Goal: Information Seeking & Learning: Find specific page/section

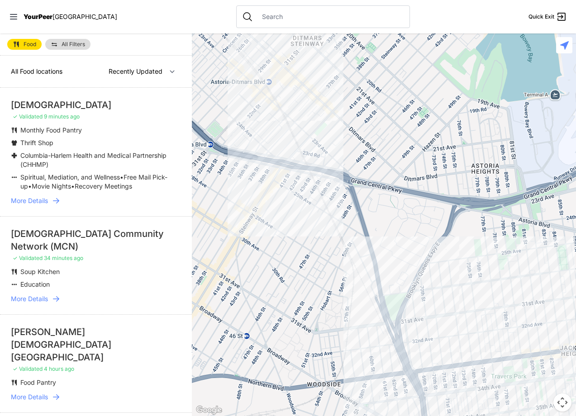
select select "nearby"
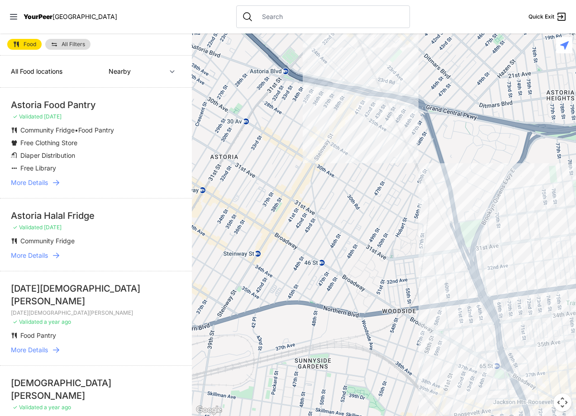
drag, startPoint x: 246, startPoint y: 364, endPoint x: 321, endPoint y: 290, distance: 105.6
click at [321, 290] on div at bounding box center [384, 224] width 384 height 383
click at [333, 124] on div at bounding box center [384, 224] width 384 height 383
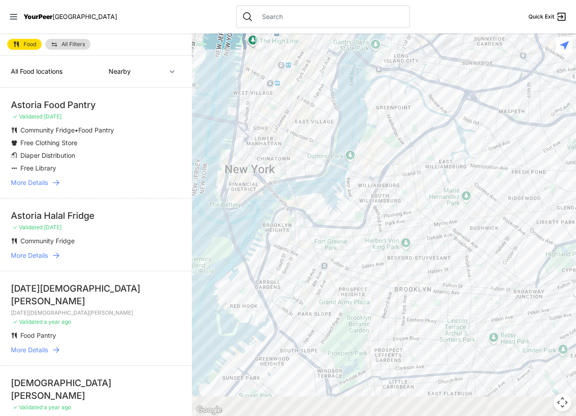
drag, startPoint x: 446, startPoint y: 349, endPoint x: 484, endPoint y: 176, distance: 176.8
click at [484, 176] on div at bounding box center [384, 224] width 384 height 383
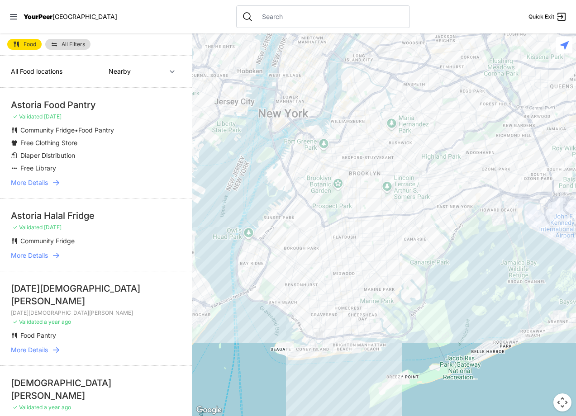
drag, startPoint x: 451, startPoint y: 339, endPoint x: 362, endPoint y: 279, distance: 107.9
click at [362, 279] on div at bounding box center [384, 224] width 384 height 383
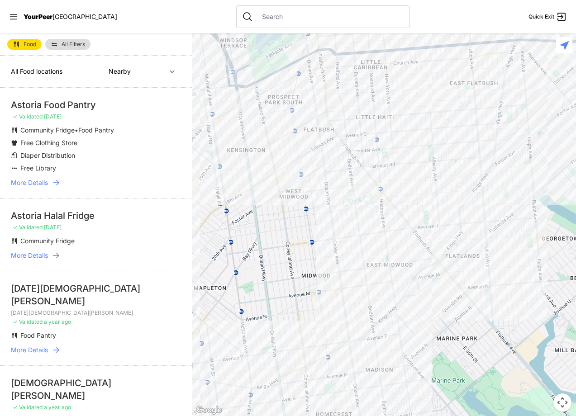
drag, startPoint x: 475, startPoint y: 263, endPoint x: 370, endPoint y: 293, distance: 108.7
click at [370, 293] on div at bounding box center [384, 224] width 384 height 383
click at [278, 15] on input "text" at bounding box center [329, 16] width 147 height 9
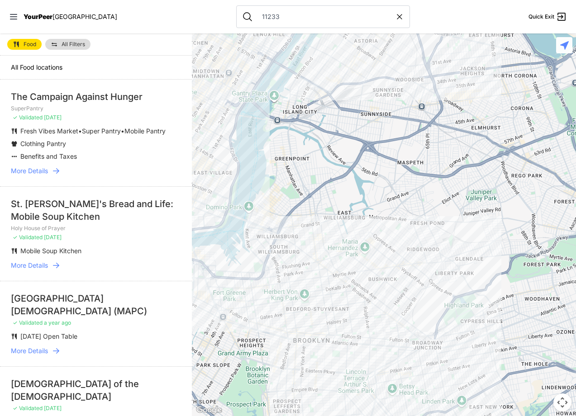
drag, startPoint x: 482, startPoint y: 365, endPoint x: 418, endPoint y: 85, distance: 287.2
click at [417, 87] on div at bounding box center [384, 224] width 384 height 383
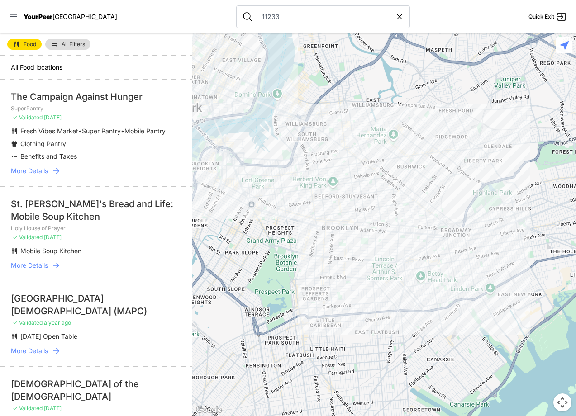
drag, startPoint x: 480, startPoint y: 319, endPoint x: 494, endPoint y: 239, distance: 81.7
click at [494, 239] on div at bounding box center [384, 224] width 384 height 383
click at [395, 14] on icon at bounding box center [399, 16] width 9 height 9
type input "11233"
select select "recentlyUpdated"
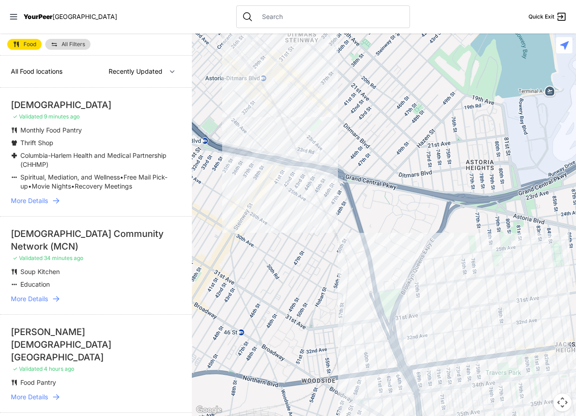
click at [274, 24] on div at bounding box center [323, 16] width 174 height 23
click at [279, 10] on div at bounding box center [323, 16] width 174 height 23
click at [270, 24] on div at bounding box center [323, 16] width 174 height 23
click at [270, 20] on input "text" at bounding box center [329, 16] width 147 height 9
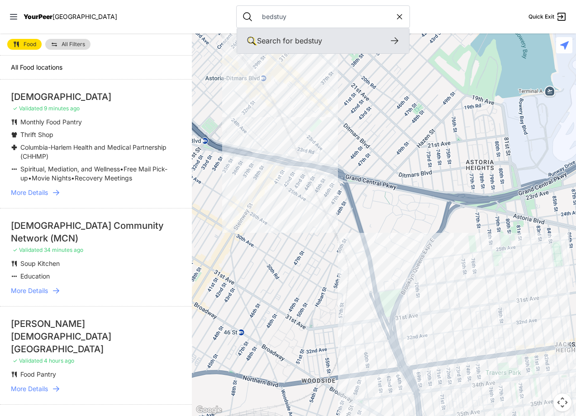
click at [315, 30] on div "Search for bedstuy" at bounding box center [323, 40] width 172 height 25
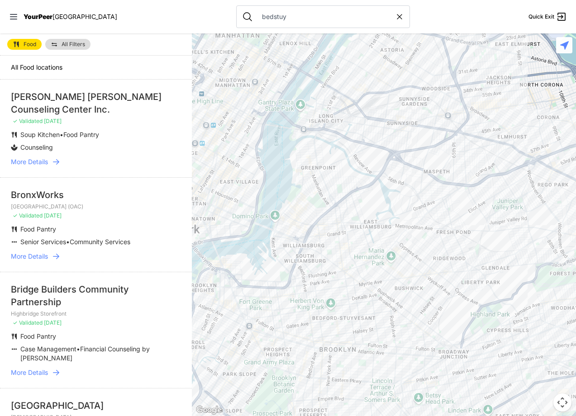
drag, startPoint x: 415, startPoint y: 389, endPoint x: 442, endPoint y: 177, distance: 214.4
click at [440, 169] on div at bounding box center [384, 224] width 384 height 383
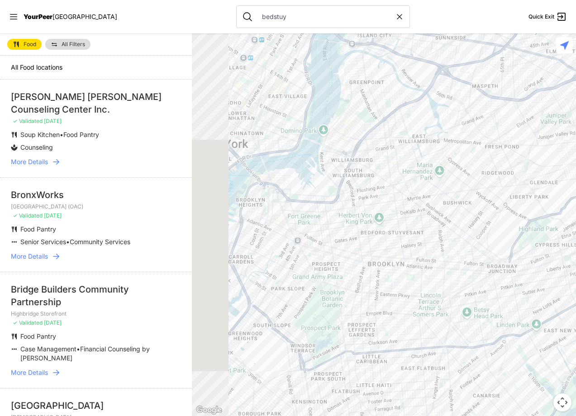
drag, startPoint x: 318, startPoint y: 332, endPoint x: 370, endPoint y: 270, distance: 80.6
click at [370, 271] on div at bounding box center [384, 224] width 384 height 383
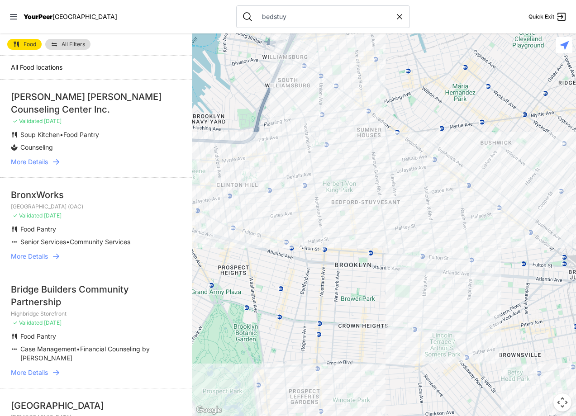
click at [395, 19] on icon at bounding box center [399, 16] width 9 height 9
type input "bedstuy"
select select "recentlyUpdated"
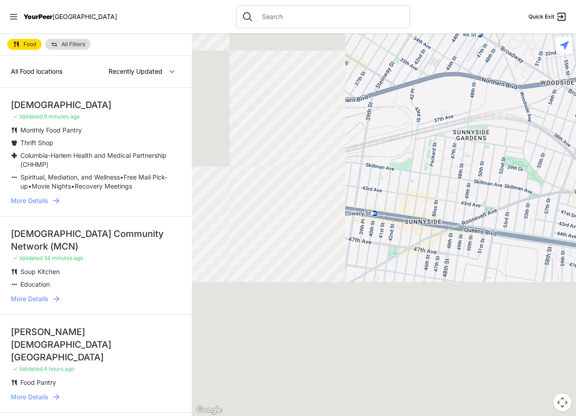
drag, startPoint x: 334, startPoint y: 347, endPoint x: 432, endPoint y: 248, distance: 139.5
click at [568, 47] on div "← Move left → Move right ↑ Move up ↓ Move down + Zoom in - Zoom out Home Jump l…" at bounding box center [384, 224] width 384 height 383
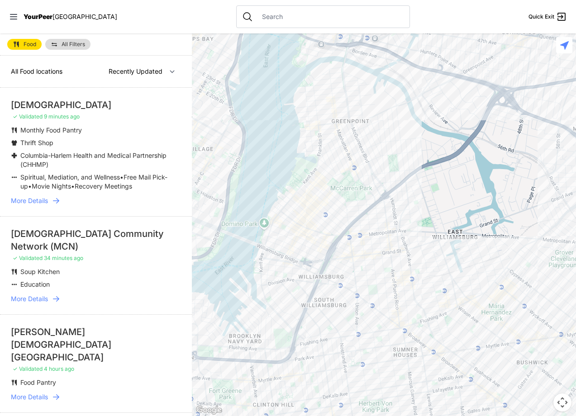
drag, startPoint x: 382, startPoint y: 299, endPoint x: 439, endPoint y: 139, distance: 170.0
click at [442, 146] on div at bounding box center [384, 224] width 384 height 383
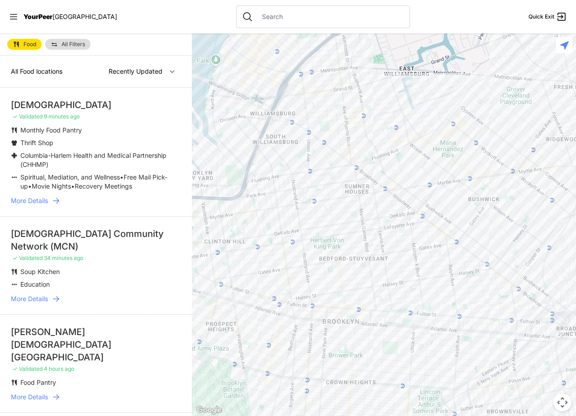
drag, startPoint x: 408, startPoint y: 371, endPoint x: 378, endPoint y: 279, distance: 96.9
click at [378, 279] on div at bounding box center [384, 224] width 384 height 383
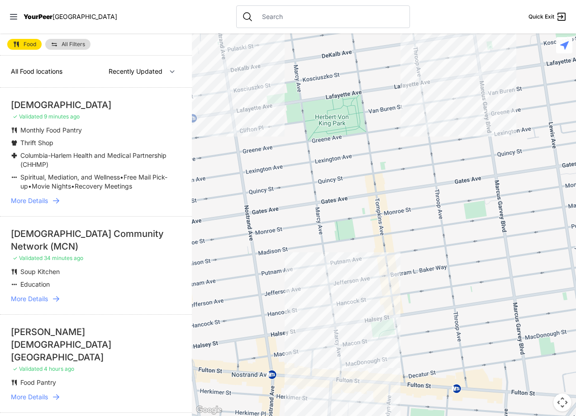
drag, startPoint x: 313, startPoint y: 368, endPoint x: 388, endPoint y: 322, distance: 88.0
click at [389, 329] on div at bounding box center [384, 224] width 384 height 383
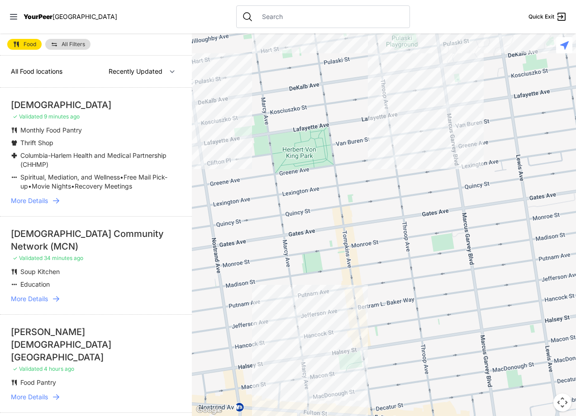
drag, startPoint x: 469, startPoint y: 225, endPoint x: 434, endPoint y: 263, distance: 51.6
click at [434, 263] on div at bounding box center [384, 224] width 384 height 383
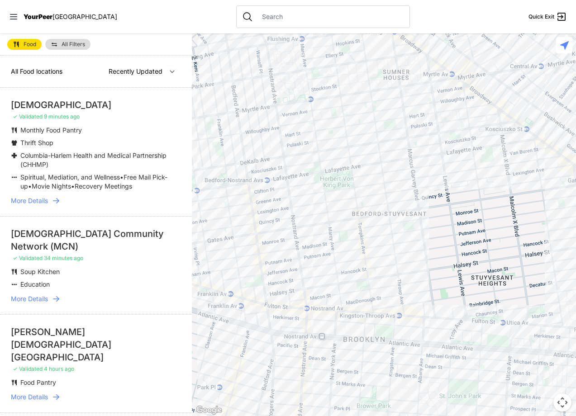
drag, startPoint x: 516, startPoint y: 219, endPoint x: 485, endPoint y: 193, distance: 40.1
click at [485, 193] on div at bounding box center [384, 224] width 384 height 383
click at [333, 259] on div at bounding box center [384, 224] width 384 height 383
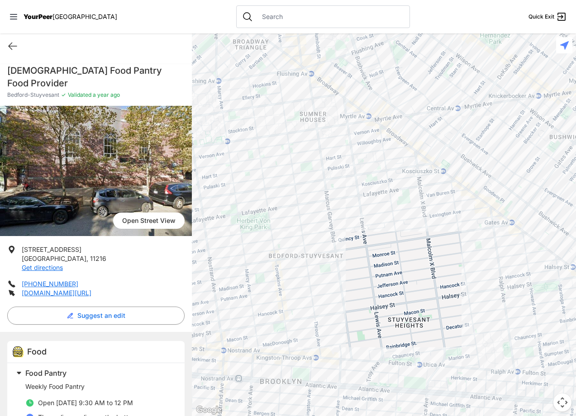
drag, startPoint x: 402, startPoint y: 338, endPoint x: 443, endPoint y: 305, distance: 53.1
click at [443, 305] on div at bounding box center [384, 224] width 384 height 383
click at [474, 317] on div at bounding box center [384, 224] width 384 height 383
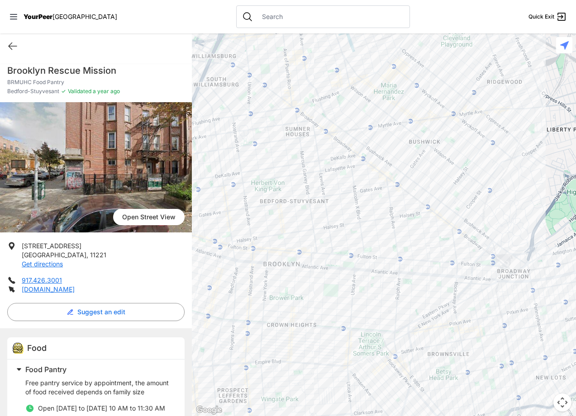
drag, startPoint x: 492, startPoint y: 332, endPoint x: 407, endPoint y: 340, distance: 85.8
click at [484, 342] on div at bounding box center [384, 224] width 384 height 383
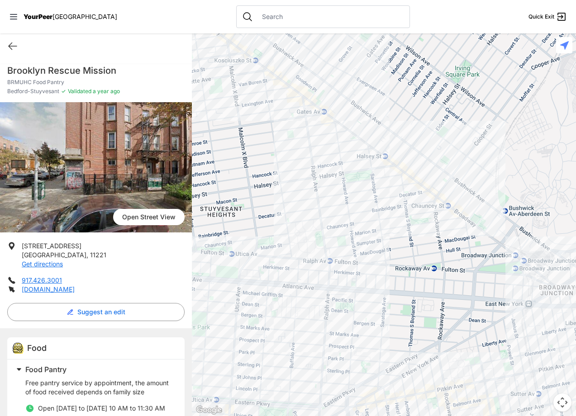
click at [365, 254] on div at bounding box center [384, 224] width 384 height 383
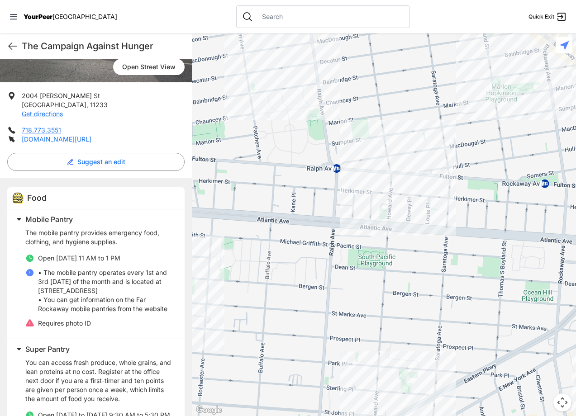
scroll to position [150, 0]
click at [51, 141] on link "[DOMAIN_NAME][URL]" at bounding box center [57, 140] width 70 height 8
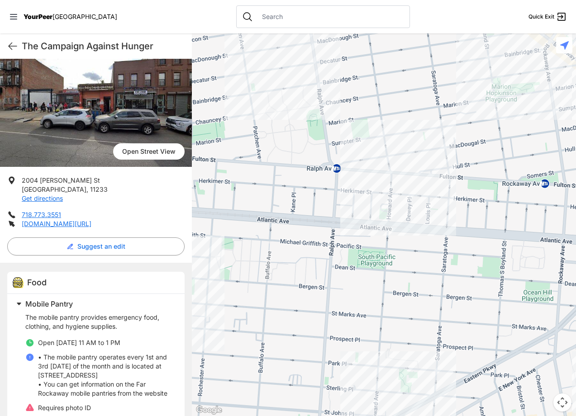
scroll to position [0, 0]
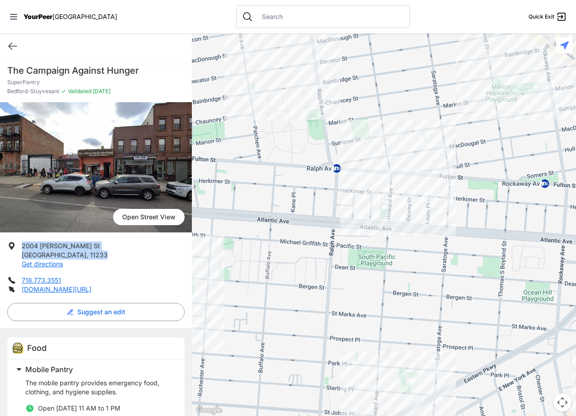
drag, startPoint x: 82, startPoint y: 254, endPoint x: 21, endPoint y: 247, distance: 61.5
click at [21, 247] on li "[STREET_ADDRESS][PERSON_NAME] Get directions" at bounding box center [95, 255] width 177 height 27
copy p "[STREET_ADDRESS][PERSON_NAME]"
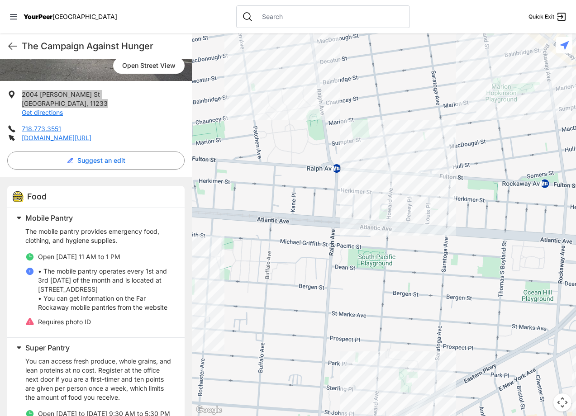
scroll to position [329, 0]
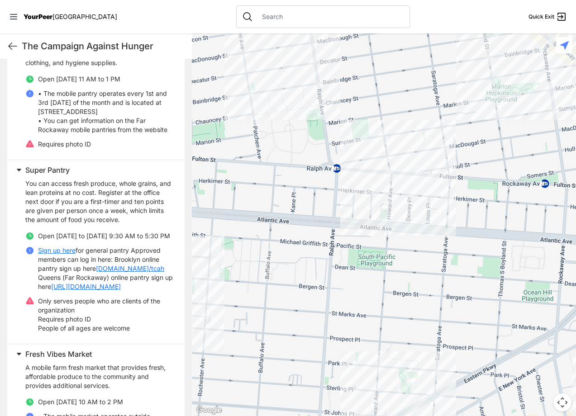
click at [126, 273] on link "[DOMAIN_NAME]/tcah" at bounding box center [130, 268] width 68 height 9
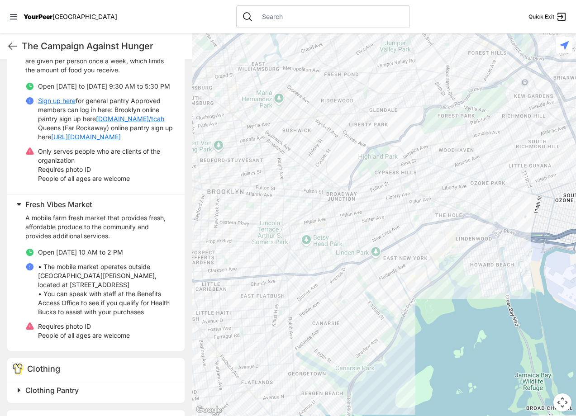
scroll to position [545, 0]
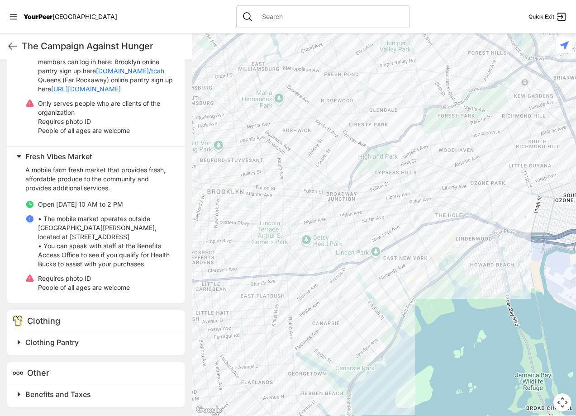
click at [18, 343] on span at bounding box center [132, 342] width 239 height 13
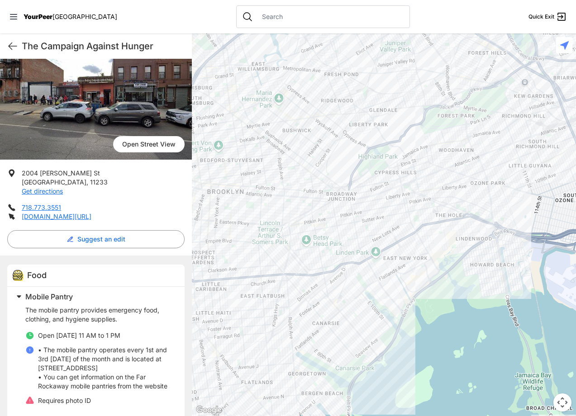
scroll to position [73, 0]
click at [123, 100] on img at bounding box center [96, 94] width 192 height 130
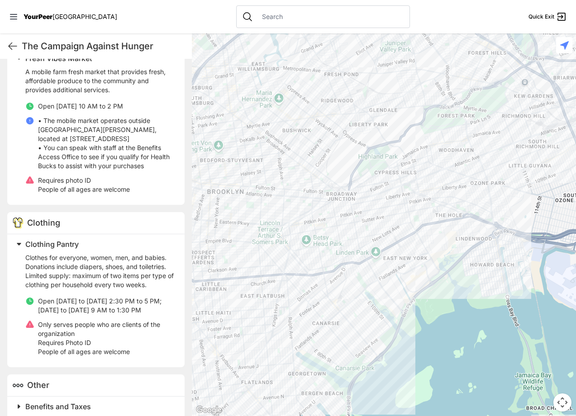
scroll to position [655, 0]
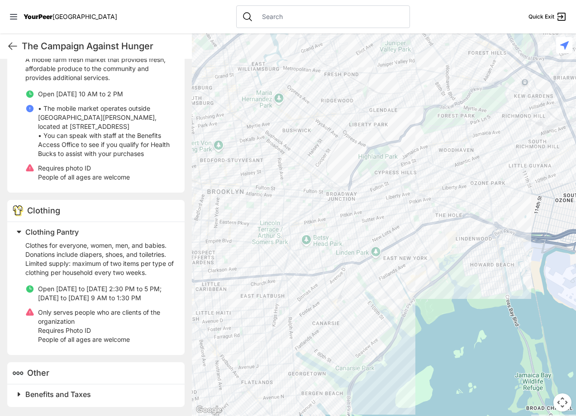
click at [97, 394] on h2 "Benefits and Taxes" at bounding box center [99, 394] width 148 height 11
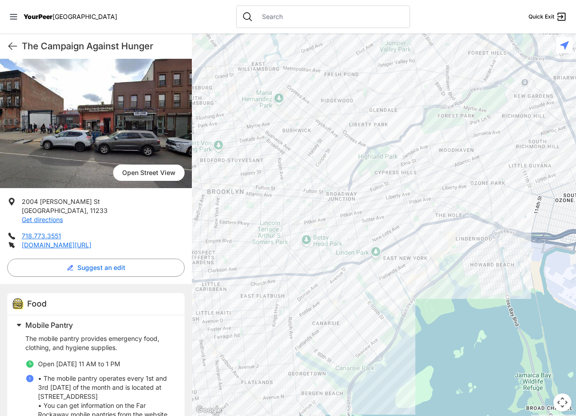
scroll to position [161, 0]
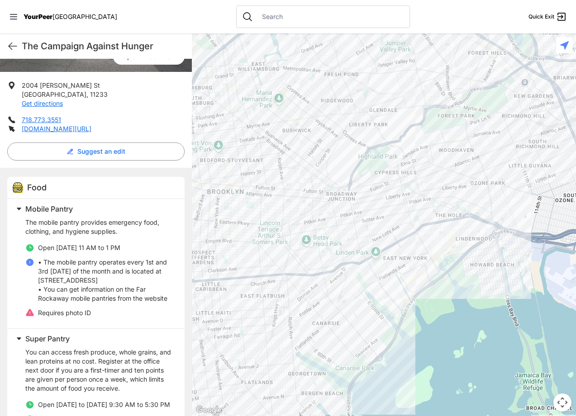
click at [12, 11] on nav "YourPeer NYC Quick Exit" at bounding box center [288, 16] width 576 height 33
click at [14, 17] on icon at bounding box center [13, 16] width 9 height 9
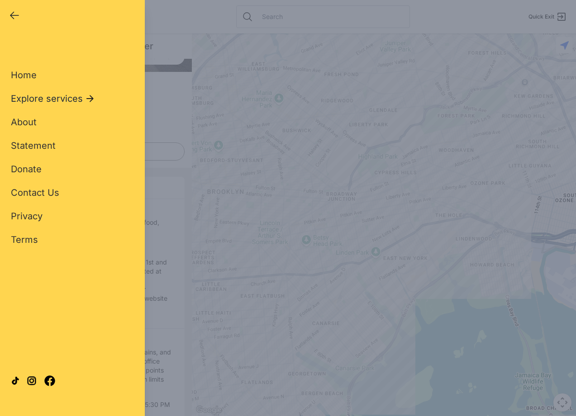
click at [59, 94] on span "Explore services" at bounding box center [47, 98] width 72 height 13
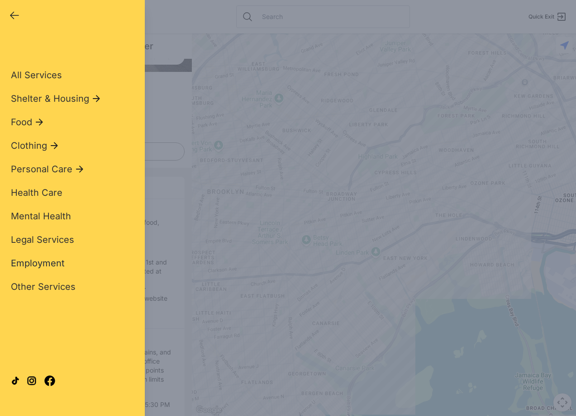
click at [37, 262] on span "Employment" at bounding box center [38, 263] width 54 height 11
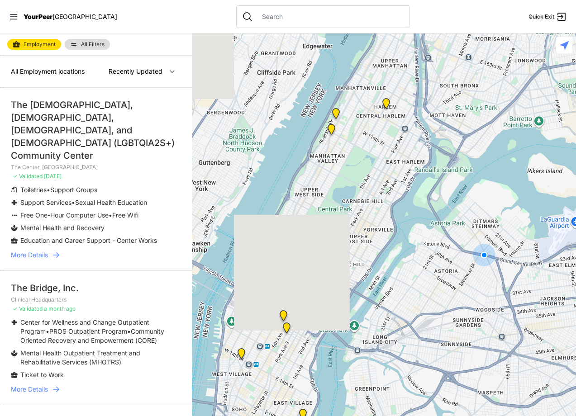
select select "nearby"
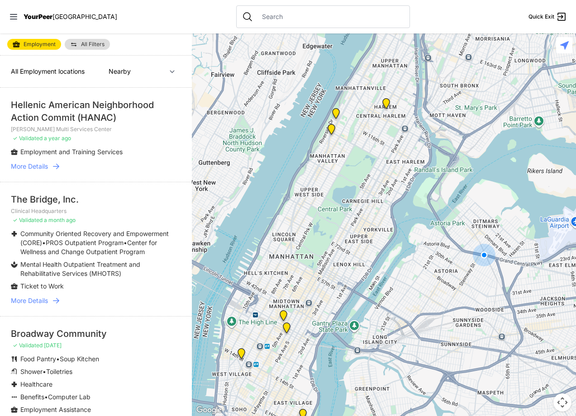
click at [19, 12] on div "YourPeer NYC" at bounding box center [63, 16] width 108 height 9
click at [5, 15] on nav "YourPeer NYC Quick Exit" at bounding box center [288, 16] width 576 height 33
click at [14, 16] on icon at bounding box center [13, 16] width 7 height 5
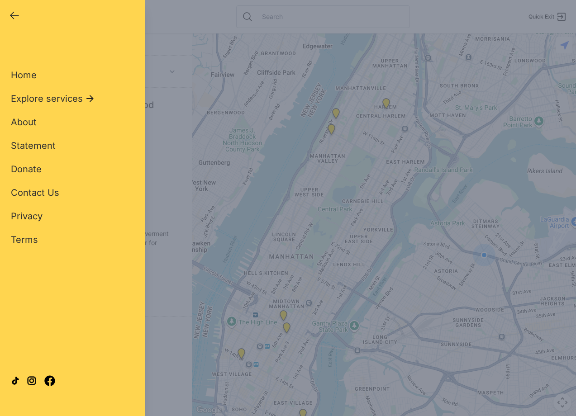
click at [270, 69] on div "Close panel YourPeer NYC Quick Exit Single Adult Families Soup Kitchen Food Pan…" at bounding box center [288, 208] width 576 height 416
click at [380, 15] on div "Close panel YourPeer NYC Quick Exit Single Adult Families Soup Kitchen Food Pan…" at bounding box center [288, 208] width 576 height 416
